Goal: Task Accomplishment & Management: Manage account settings

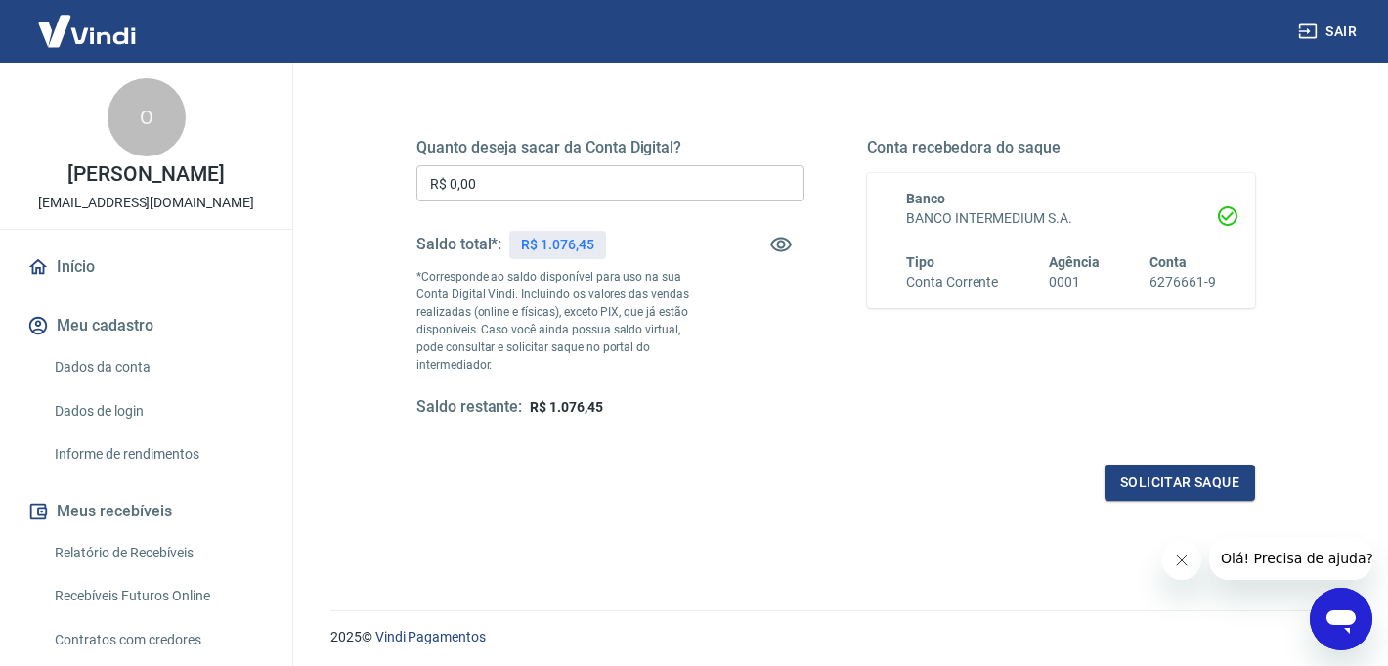
scroll to position [300, 0]
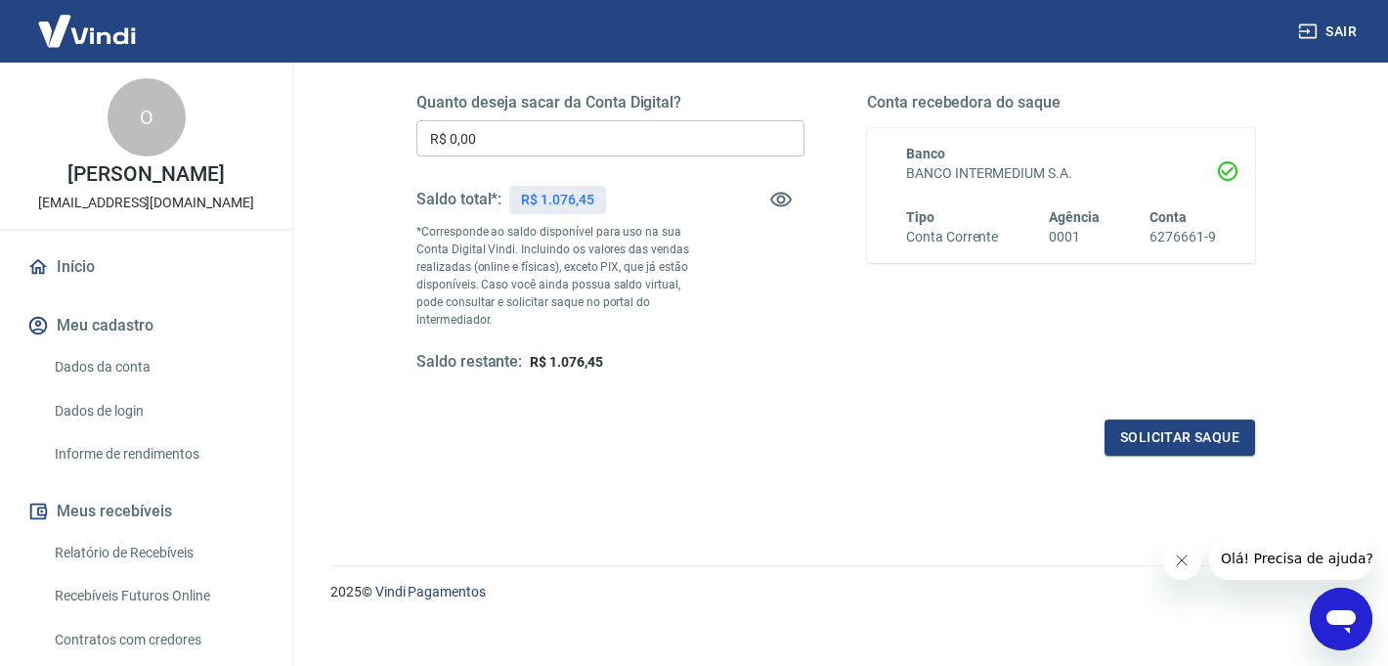
click at [1188, 559] on icon "Fechar mensagem da empresa" at bounding box center [1182, 560] width 16 height 16
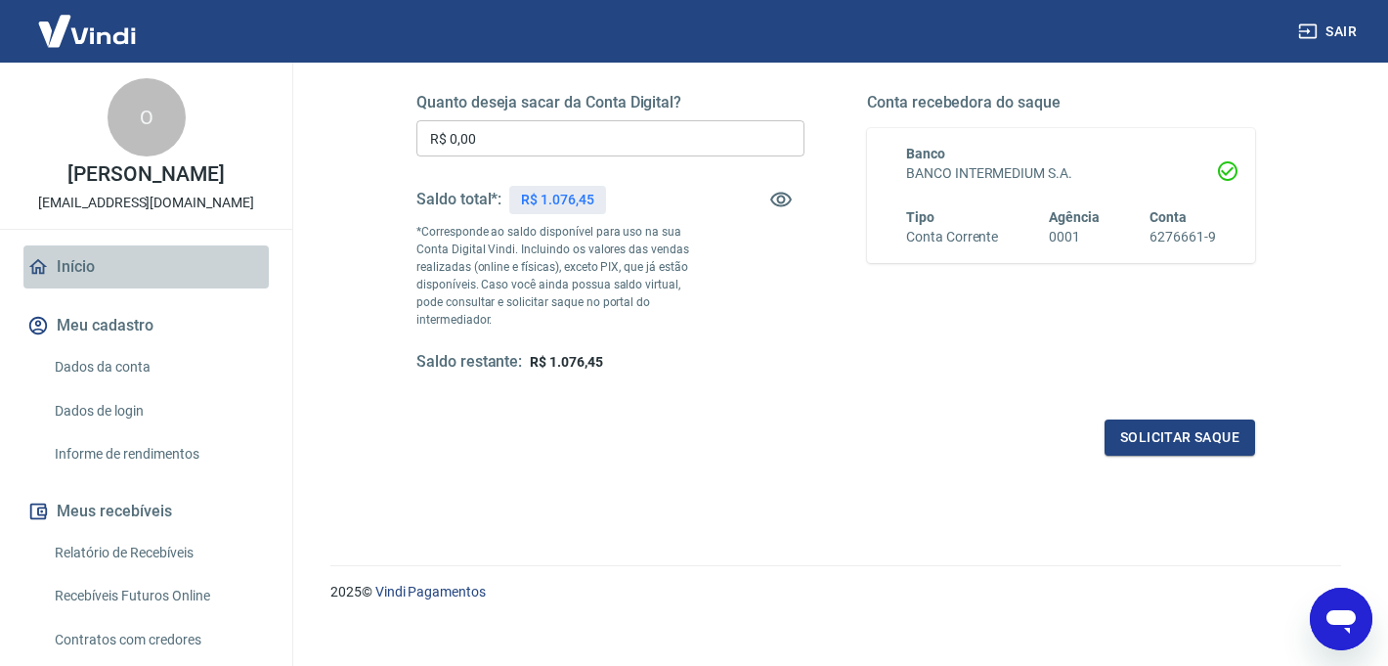
click at [79, 264] on link "Início" at bounding box center [145, 266] width 245 height 43
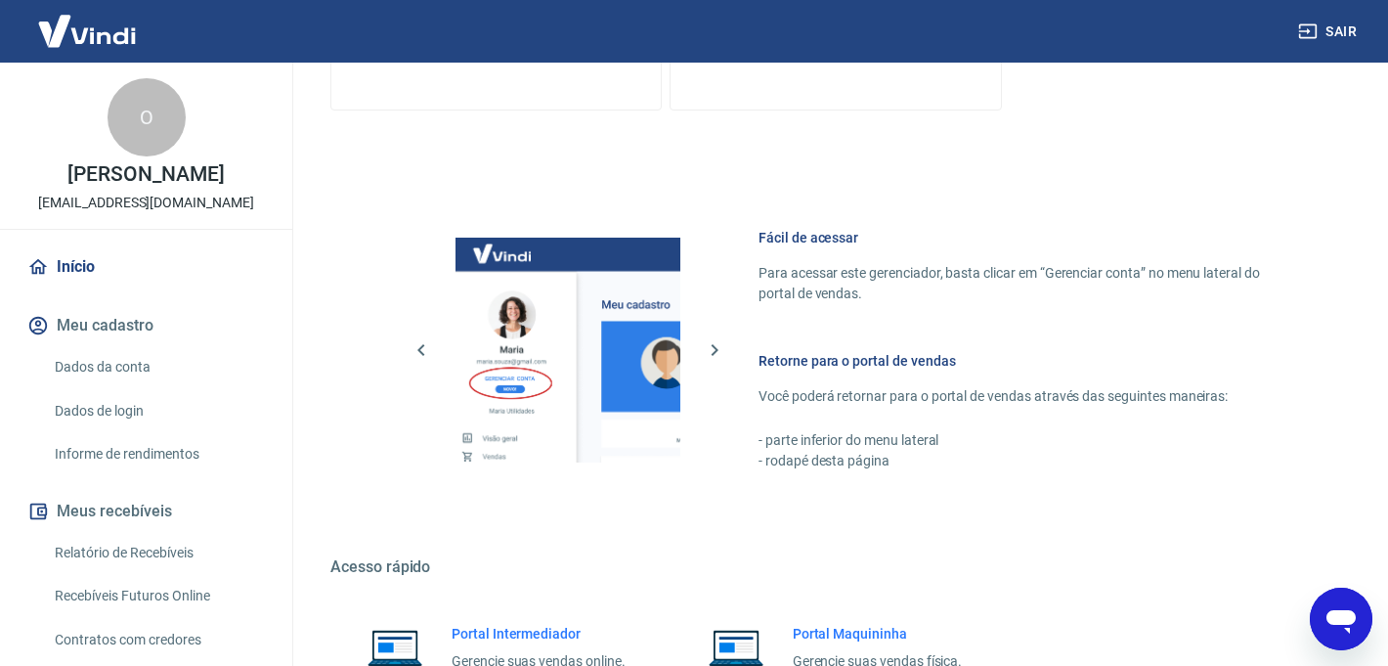
scroll to position [705, 0]
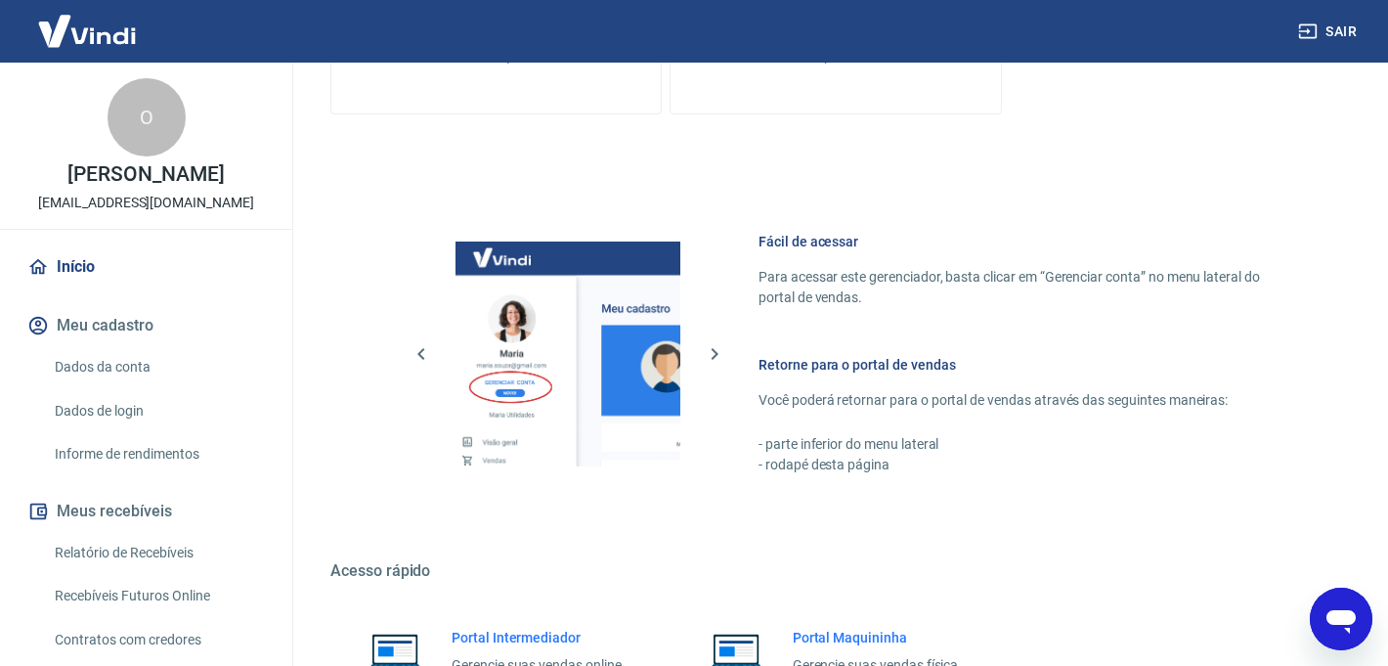
click at [114, 545] on link "Relatório de Recebíveis" at bounding box center [158, 553] width 222 height 40
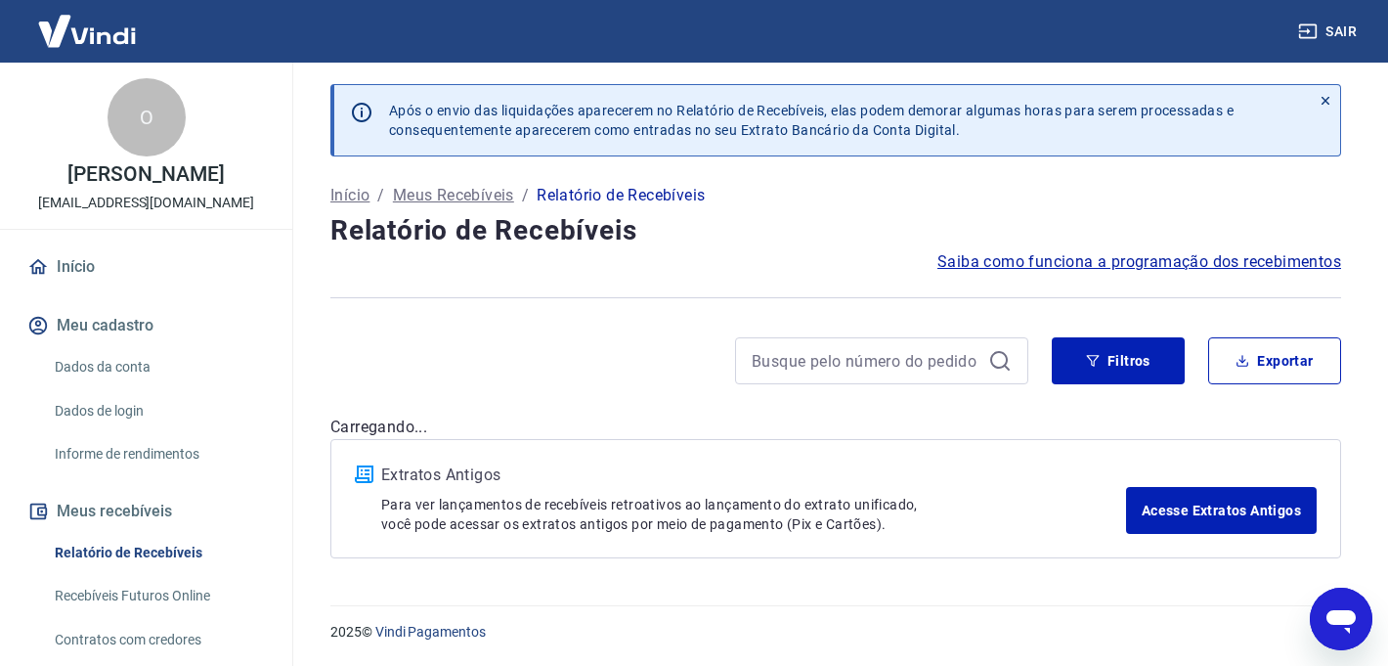
scroll to position [2, 0]
click at [134, 594] on link "Recebíveis Futuros Online" at bounding box center [158, 596] width 222 height 40
